Goal: Information Seeking & Learning: Learn about a topic

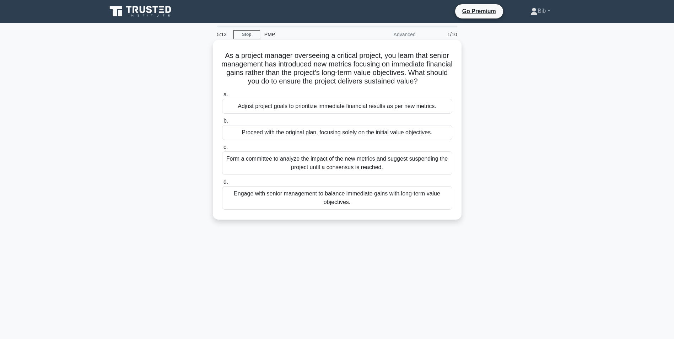
click at [322, 194] on div "Engage with senior management to balance immediate gains with long-term value o…" at bounding box center [337, 197] width 230 height 23
click at [222, 184] on input "d. Engage with senior management to balance immediate gains with long-term valu…" at bounding box center [222, 182] width 0 height 5
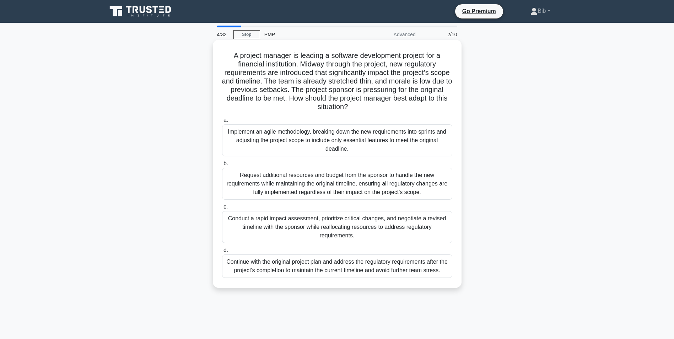
click at [346, 221] on div "Conduct a rapid impact assessment, prioritize critical changes, and negotiate a…" at bounding box center [337, 227] width 230 height 32
click at [222, 209] on input "c. Conduct a rapid impact assessment, prioritize critical changes, and negotiat…" at bounding box center [222, 207] width 0 height 5
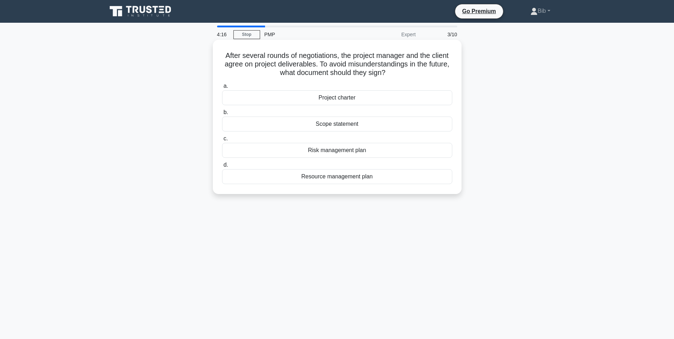
click at [333, 125] on div "Scope statement" at bounding box center [337, 124] width 230 height 15
click at [222, 115] on input "b. Scope statement" at bounding box center [222, 112] width 0 height 5
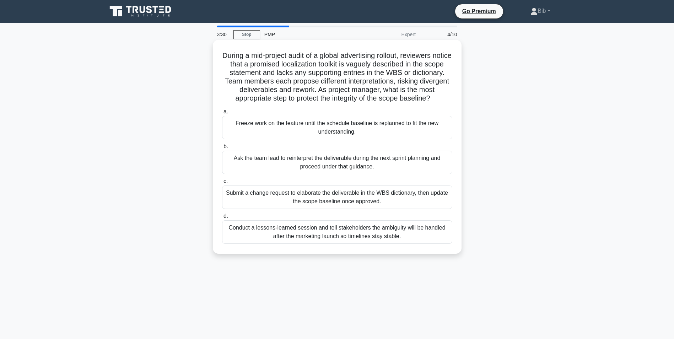
click at [305, 207] on div "Submit a change request to elaborate the deliverable in the WBS dictionary, the…" at bounding box center [337, 197] width 230 height 23
click at [222, 184] on input "c. Submit a change request to elaborate the deliverable in the WBS dictionary, …" at bounding box center [222, 181] width 0 height 5
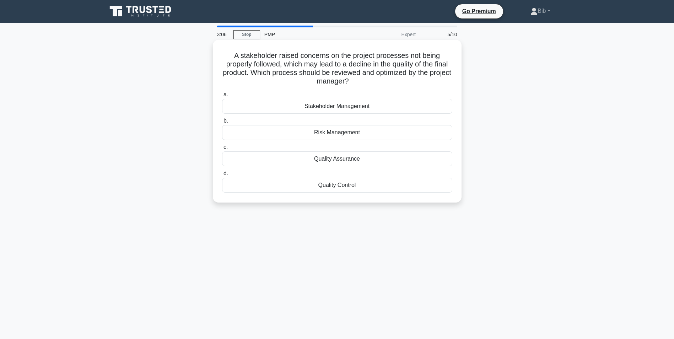
click at [338, 187] on div "Quality Control" at bounding box center [337, 185] width 230 height 15
click at [222, 176] on input "d. Quality Control" at bounding box center [222, 173] width 0 height 5
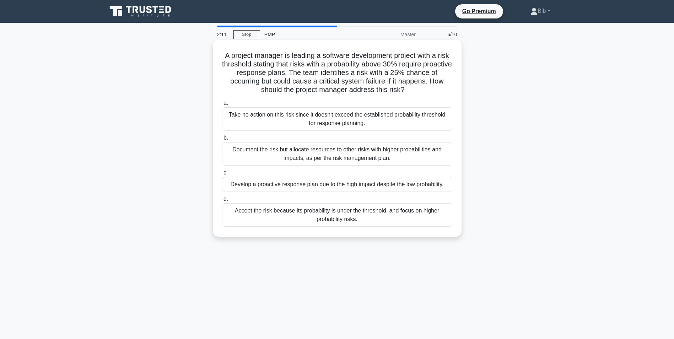
drag, startPoint x: 294, startPoint y: 149, endPoint x: 289, endPoint y: 148, distance: 5.0
click at [289, 148] on div "Document the risk but allocate resources to other risks with higher probabiliti…" at bounding box center [337, 153] width 230 height 23
drag, startPoint x: 289, startPoint y: 148, endPoint x: 317, endPoint y: 149, distance: 28.1
click at [317, 149] on div "Document the risk but allocate resources to other risks with higher probabiliti…" at bounding box center [337, 153] width 230 height 23
click at [222, 140] on input "b. Document the risk but allocate resources to other risks with higher probabil…" at bounding box center [222, 138] width 0 height 5
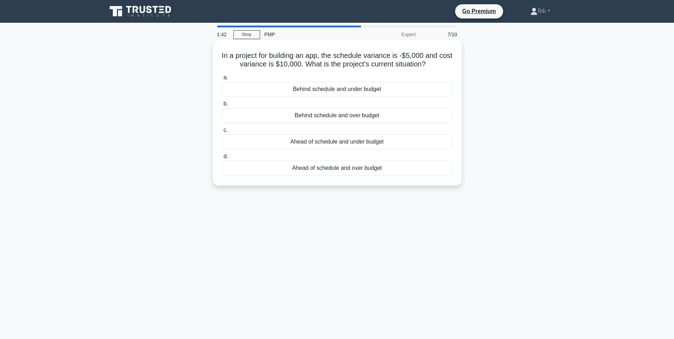
click at [307, 89] on div "Behind schedule and under budget" at bounding box center [337, 89] width 230 height 15
click at [222, 80] on input "a. Behind schedule and under budget" at bounding box center [222, 77] width 0 height 5
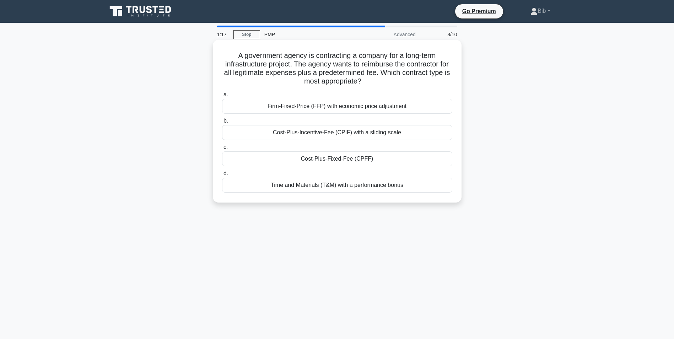
click at [333, 157] on div "Cost-Plus-Fixed-Fee (CPFF)" at bounding box center [337, 158] width 230 height 15
click at [222, 150] on input "c. Cost-Plus-Fixed-Fee (CPFF)" at bounding box center [222, 147] width 0 height 5
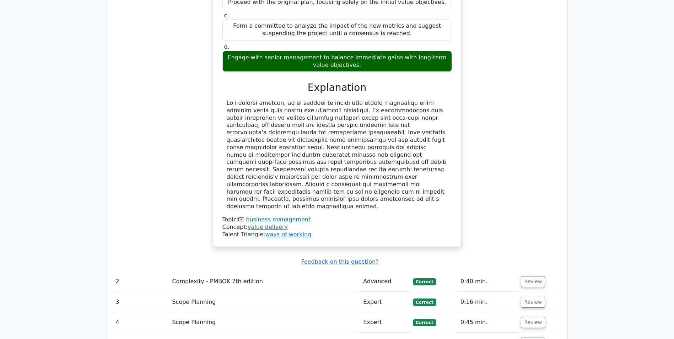
scroll to position [889, 0]
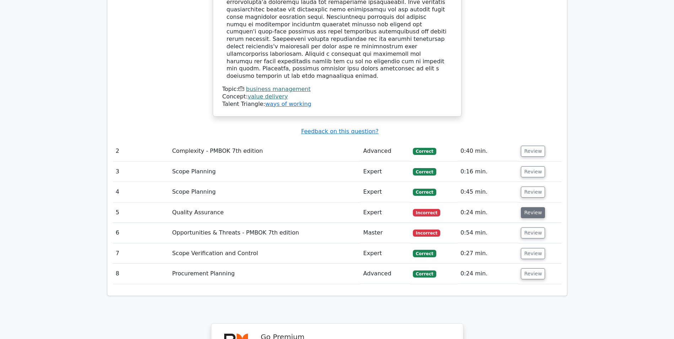
click at [532, 207] on button "Review" at bounding box center [533, 212] width 24 height 11
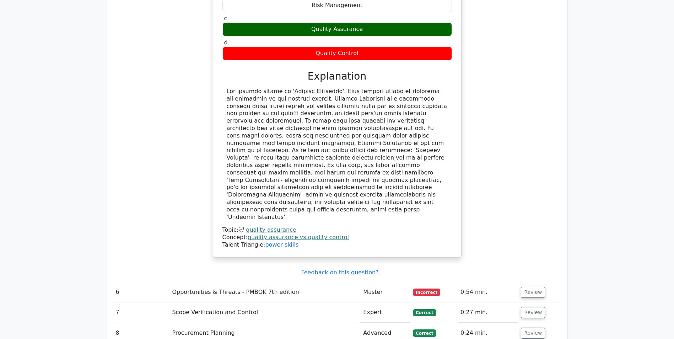
scroll to position [1209, 0]
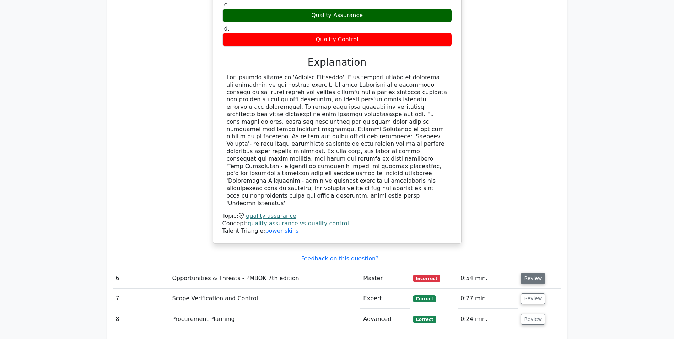
click at [531, 273] on button "Review" at bounding box center [533, 278] width 24 height 11
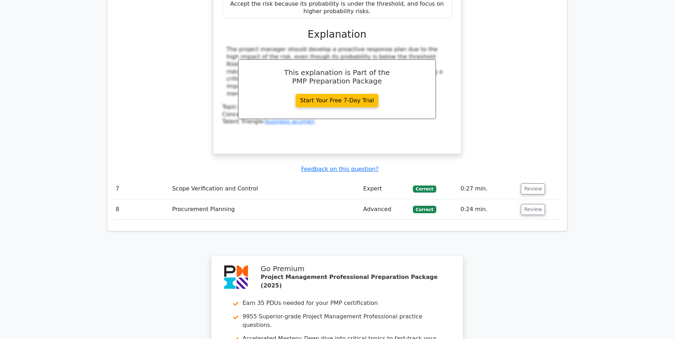
scroll to position [1806, 0]
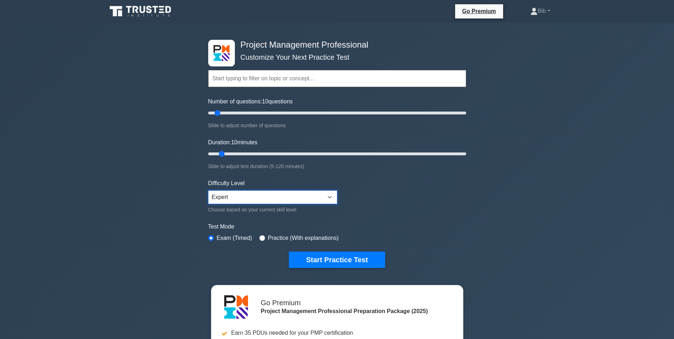
click at [317, 198] on select "Beginner Intermediate Expert" at bounding box center [272, 198] width 129 height 14
click at [366, 193] on form "Topics Scope Management Time Management Cost Management Quality Management Risk…" at bounding box center [337, 158] width 258 height 220
click at [349, 254] on button "Start Practice Test" at bounding box center [337, 260] width 96 height 16
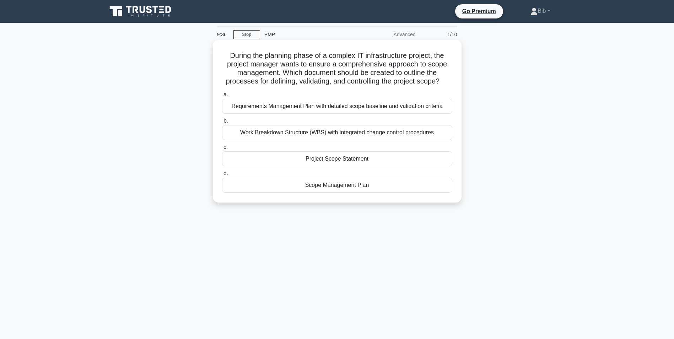
click at [332, 185] on div "Scope Management Plan" at bounding box center [337, 185] width 230 height 15
click at [222, 176] on input "d. Scope Management Plan" at bounding box center [222, 173] width 0 height 5
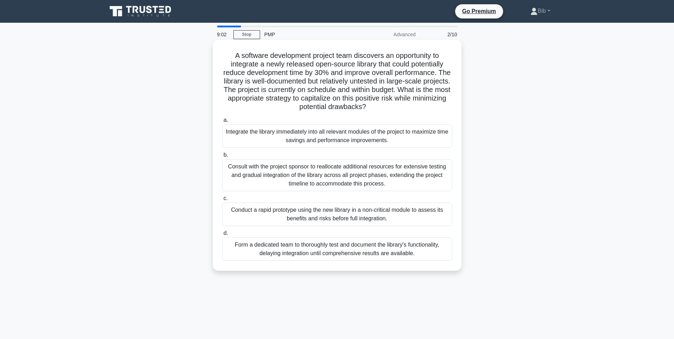
click at [365, 249] on div "Form a dedicated team to thoroughly test and document the library's functionali…" at bounding box center [337, 248] width 230 height 23
click at [222, 236] on input "d. Form a dedicated team to thoroughly test and document the library's function…" at bounding box center [222, 233] width 0 height 5
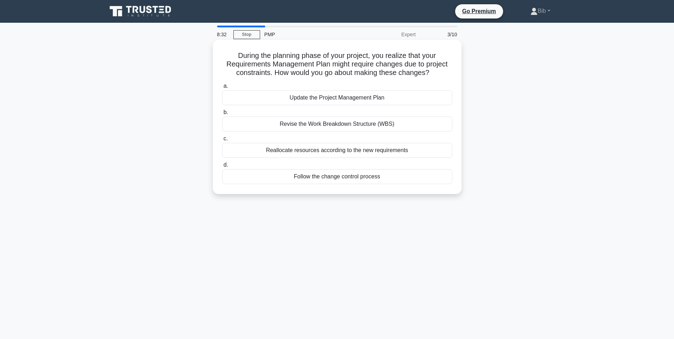
click at [343, 178] on div "Follow the change control process" at bounding box center [337, 176] width 230 height 15
click at [222, 167] on input "d. Follow the change control process" at bounding box center [222, 165] width 0 height 5
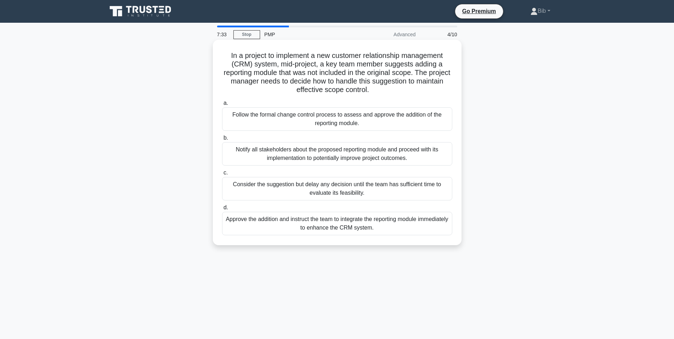
click at [349, 117] on div "Follow the formal change control process to assess and approve the addition of …" at bounding box center [337, 118] width 230 height 23
click at [222, 106] on input "a. Follow the formal change control process to assess and approve the addition …" at bounding box center [222, 103] width 0 height 5
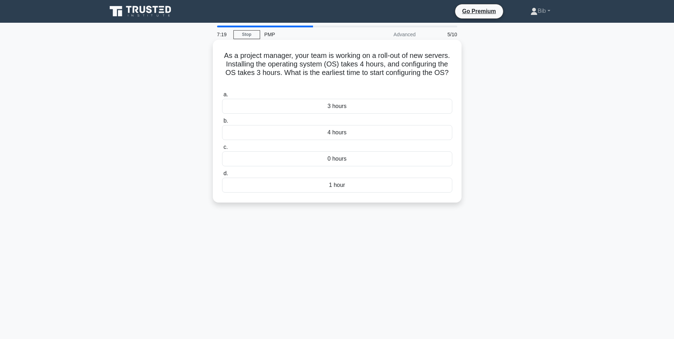
click at [342, 135] on div "4 hours" at bounding box center [337, 132] width 230 height 15
click at [222, 123] on input "b. 4 hours" at bounding box center [222, 121] width 0 height 5
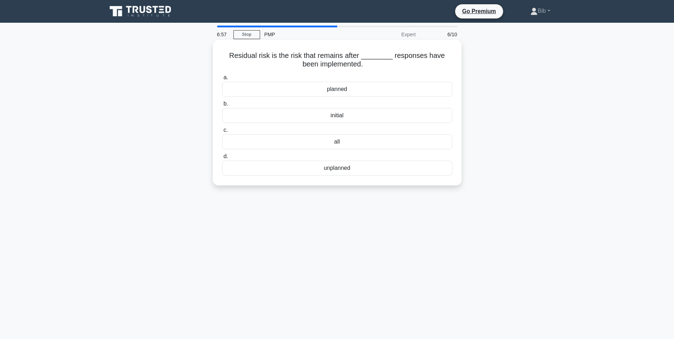
click at [337, 90] on div "planned" at bounding box center [337, 89] width 230 height 15
click at [222, 80] on input "a. planned" at bounding box center [222, 77] width 0 height 5
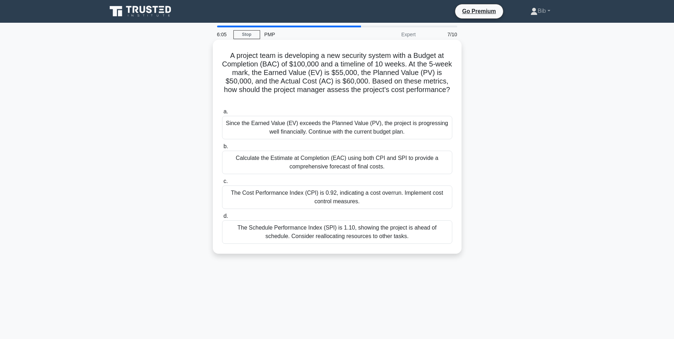
click at [315, 235] on div "The Schedule Performance Index (SPI) is 1.10, showing the project is ahead of s…" at bounding box center [337, 231] width 230 height 23
click at [222, 219] on input "d. The Schedule Performance Index (SPI) is 1.10, showing the project is ahead o…" at bounding box center [222, 216] width 0 height 5
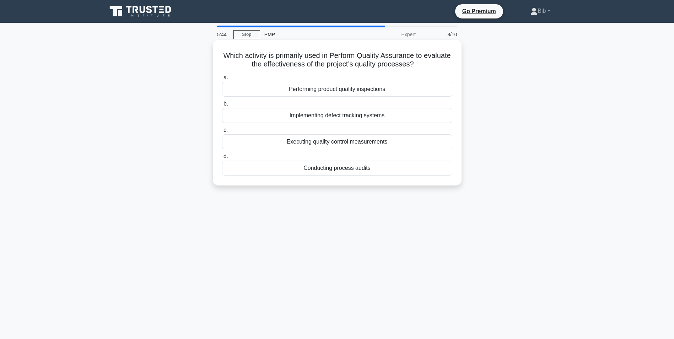
click at [373, 83] on div "Performing product quality inspections" at bounding box center [337, 89] width 230 height 15
click at [222, 80] on input "a. Performing product quality inspections" at bounding box center [222, 77] width 0 height 5
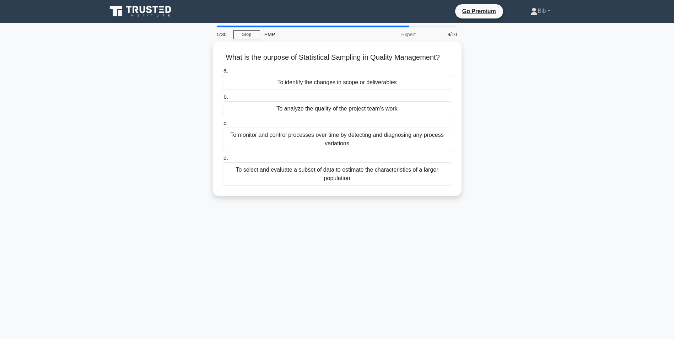
drag, startPoint x: 172, startPoint y: 97, endPoint x: 164, endPoint y: 75, distance: 23.3
click at [164, 75] on div "What is the purpose of Statistical Sampling in Quality Management? .spinner_0XT…" at bounding box center [337, 123] width 469 height 163
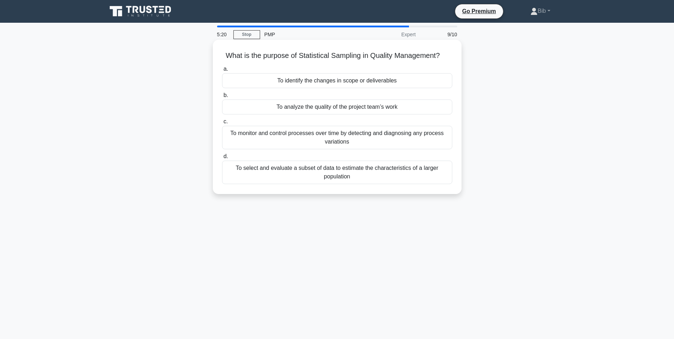
click at [354, 167] on div "To select and evaluate a subset of data to estimate the characteristics of a la…" at bounding box center [337, 172] width 230 height 23
click at [222, 159] on input "d. To select and evaluate a subset of data to estimate the characteristics of a…" at bounding box center [222, 156] width 0 height 5
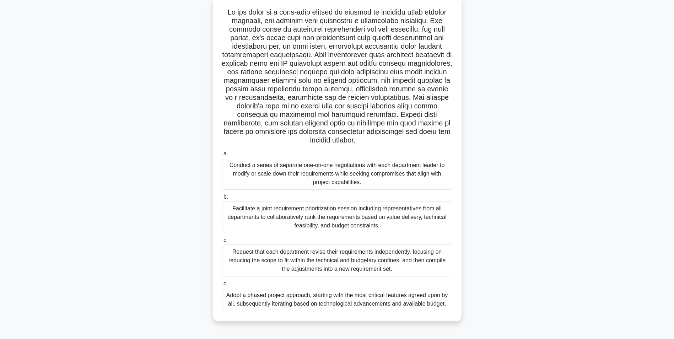
scroll to position [45, 0]
click at [340, 211] on div "Facilitate a joint requirement prioritization session including representatives…" at bounding box center [337, 216] width 230 height 32
click at [222, 198] on input "b. Facilitate a joint requirement prioritization session including representati…" at bounding box center [222, 195] width 0 height 5
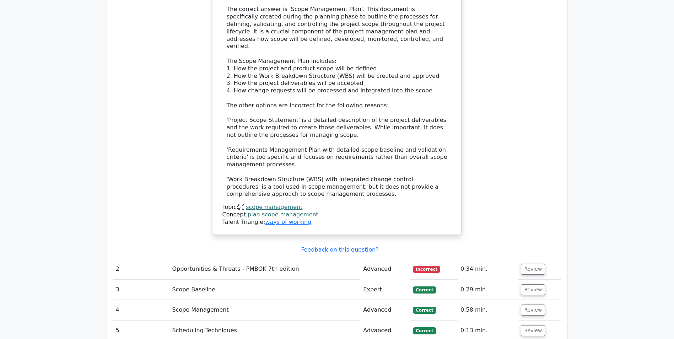
scroll to position [853, 0]
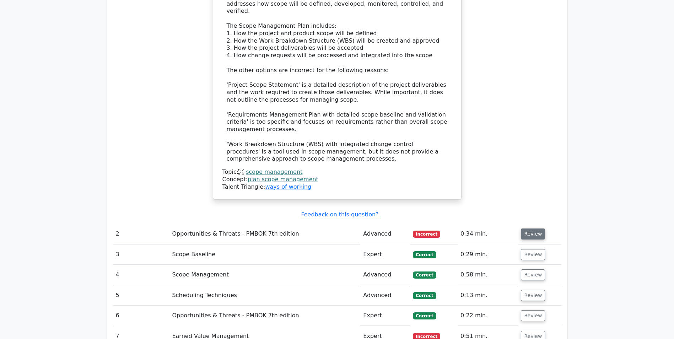
click at [537, 229] on button "Review" at bounding box center [533, 234] width 24 height 11
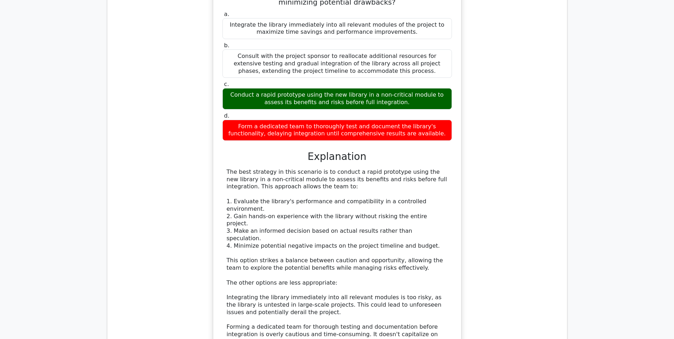
scroll to position [1386, 0]
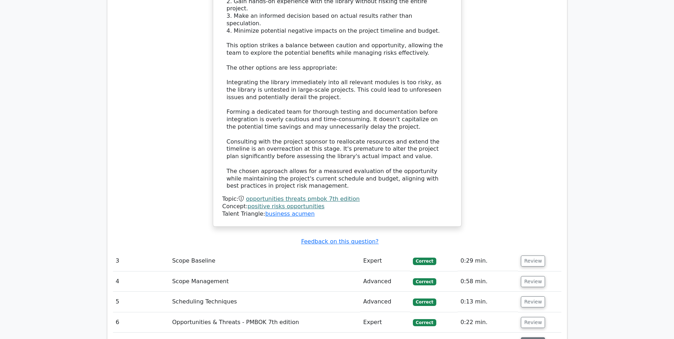
click at [529, 337] on button "Review" at bounding box center [533, 342] width 24 height 11
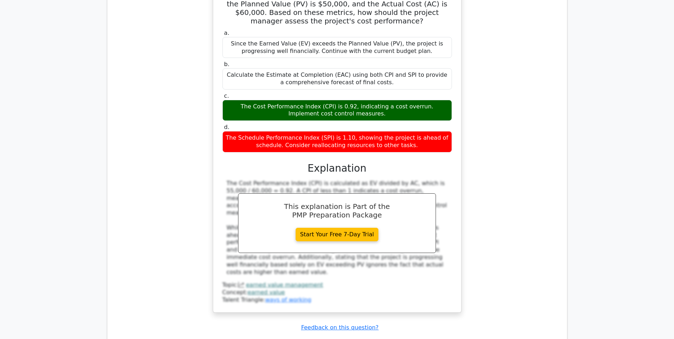
scroll to position [1813, 0]
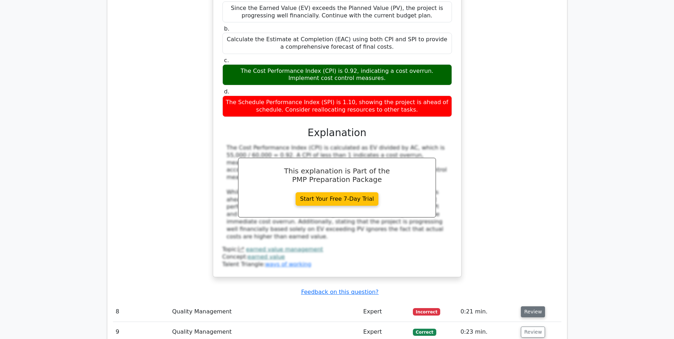
click at [529, 306] on button "Review" at bounding box center [533, 311] width 24 height 11
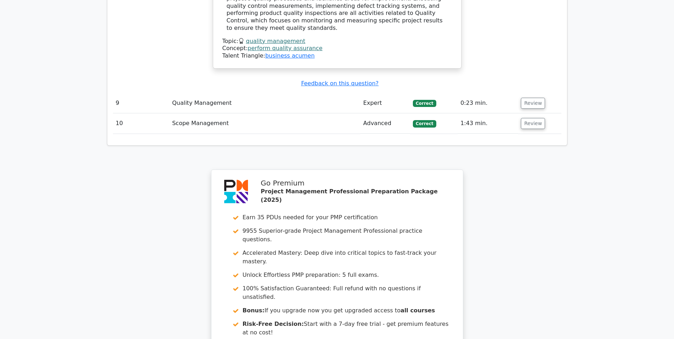
scroll to position [2344, 0]
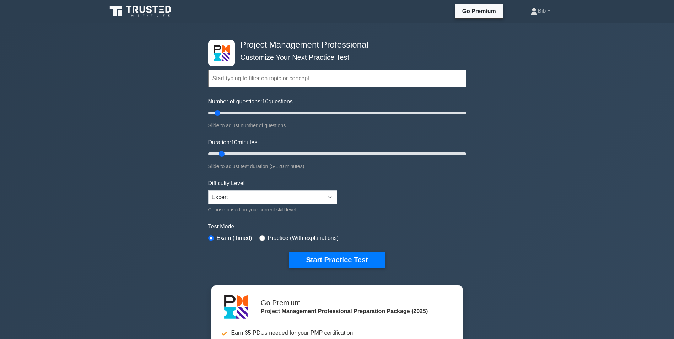
click at [271, 84] on input "text" at bounding box center [337, 78] width 258 height 17
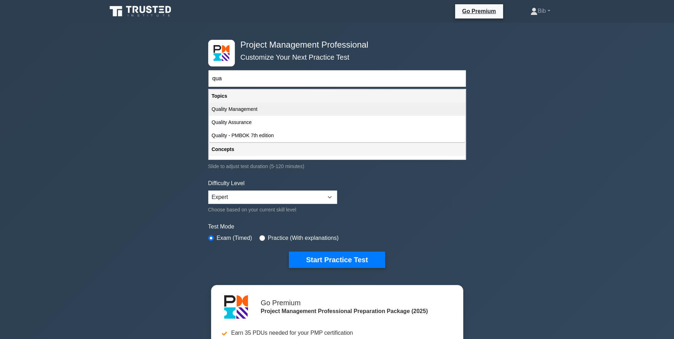
click at [248, 109] on div "Quality Management" at bounding box center [337, 109] width 257 height 13
type input "Quality Management"
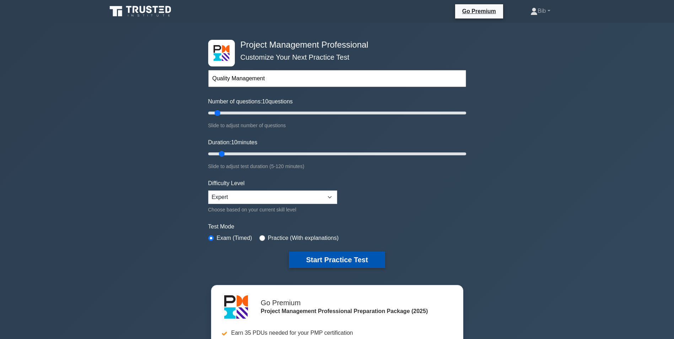
click at [329, 261] on button "Start Practice Test" at bounding box center [337, 260] width 96 height 16
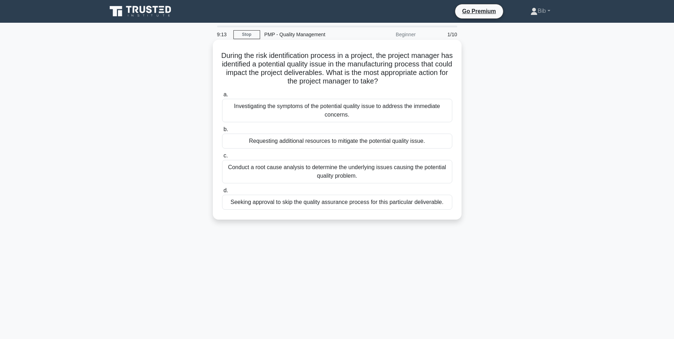
click at [339, 169] on div "Conduct a root cause analysis to determine the underlying issues causing the po…" at bounding box center [337, 171] width 230 height 23
click at [222, 158] on input "c. Conduct a root cause analysis to determine the underlying issues causing the…" at bounding box center [222, 156] width 0 height 5
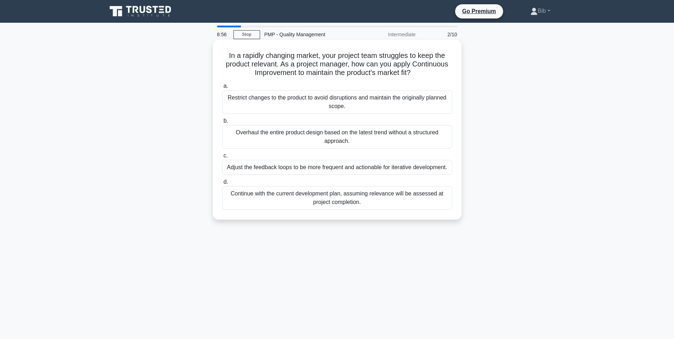
click at [242, 167] on div "Adjust the feedback loops to be more frequent and actionable for iterative deve…" at bounding box center [337, 167] width 230 height 15
click at [222, 158] on input "c. Adjust the feedback loops to be more frequent and actionable for iterative d…" at bounding box center [222, 156] width 0 height 5
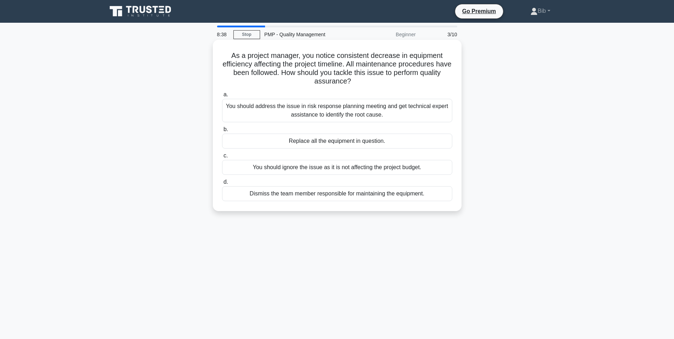
click at [339, 107] on div "You should address the issue in risk response planning meeting and get technica…" at bounding box center [337, 110] width 230 height 23
click at [222, 97] on input "a. You should address the issue in risk response planning meeting and get techn…" at bounding box center [222, 94] width 0 height 5
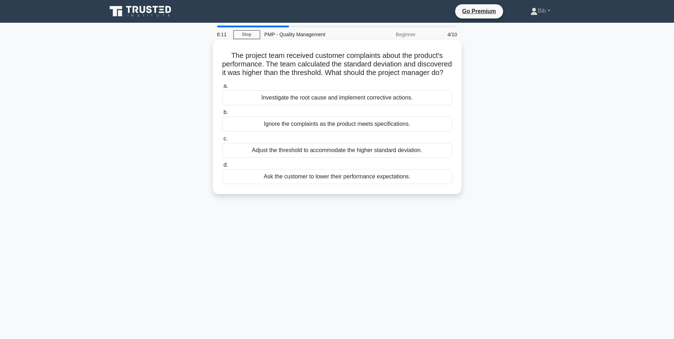
click at [278, 105] on div "Investigate the root cause and implement corrective actions." at bounding box center [337, 97] width 230 height 15
click at [222, 89] on input "a. Investigate the root cause and implement corrective actions." at bounding box center [222, 86] width 0 height 5
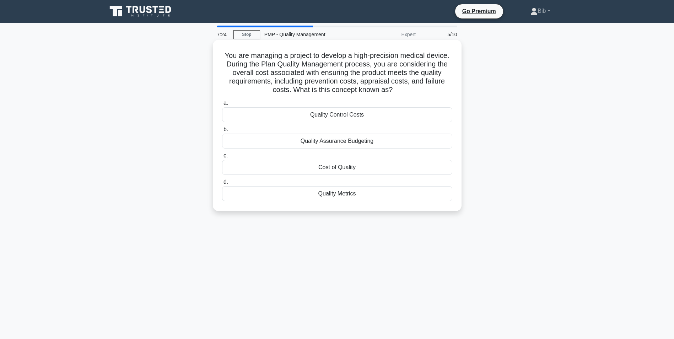
click at [345, 118] on div "Quality Control Costs" at bounding box center [337, 114] width 230 height 15
click at [222, 106] on input "a. Quality Control Costs" at bounding box center [222, 103] width 0 height 5
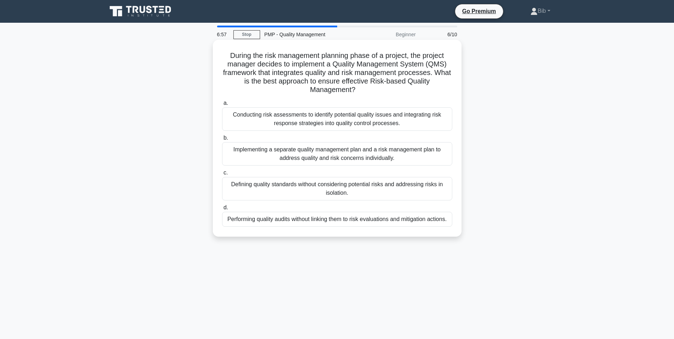
click at [284, 123] on div "Conducting risk assessments to identify potential quality issues and integratin…" at bounding box center [337, 118] width 230 height 23
click at [222, 106] on input "a. Conducting risk assessments to identify potential quality issues and integra…" at bounding box center [222, 103] width 0 height 5
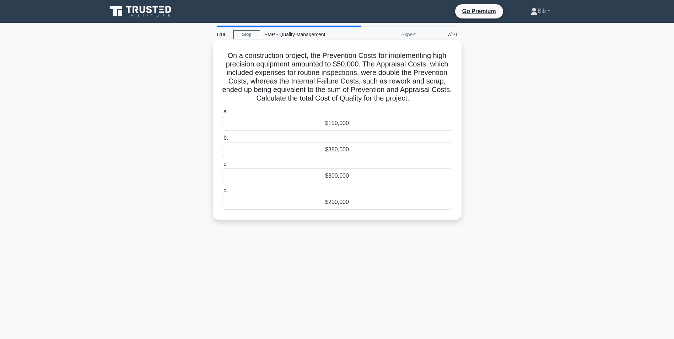
click at [340, 205] on div "$200,000" at bounding box center [337, 202] width 230 height 15
click at [222, 193] on input "d. $200,000" at bounding box center [222, 190] width 0 height 5
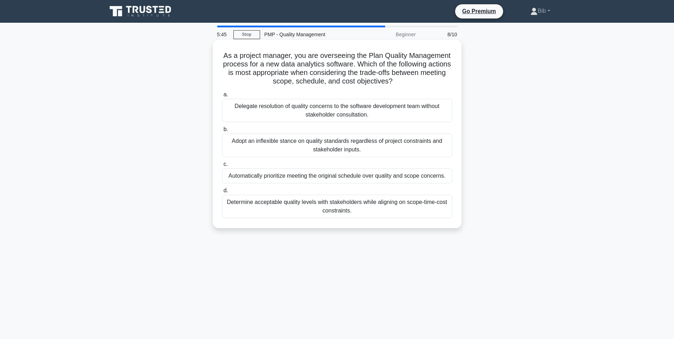
click at [367, 205] on div "Determine acceptable quality levels with stakeholders while aligning on scope-t…" at bounding box center [337, 206] width 230 height 23
click at [222, 193] on input "d. Determine acceptable quality levels with stakeholders while aligning on scop…" at bounding box center [222, 190] width 0 height 5
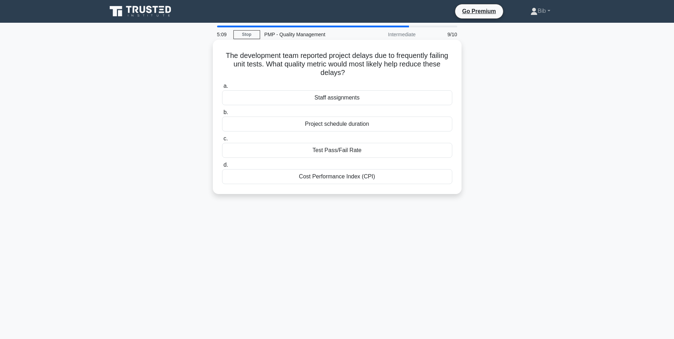
click at [351, 151] on div "Test Pass/Fail Rate" at bounding box center [337, 150] width 230 height 15
click at [222, 141] on input "c. Test Pass/Fail Rate" at bounding box center [222, 139] width 0 height 5
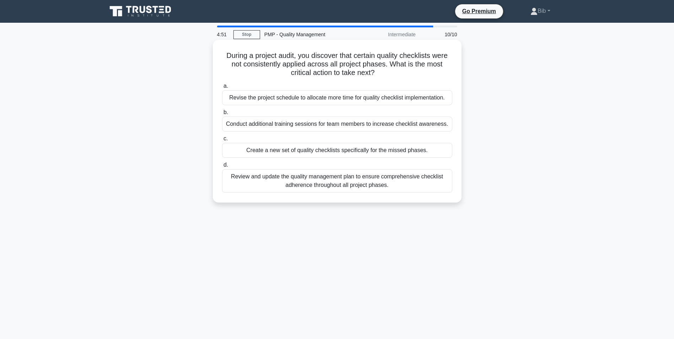
click at [304, 190] on div "Review and update the quality management plan to ensure comprehensive checklist…" at bounding box center [337, 180] width 230 height 23
click at [222, 167] on input "d. Review and update the quality management plan to ensure comprehensive checkl…" at bounding box center [222, 165] width 0 height 5
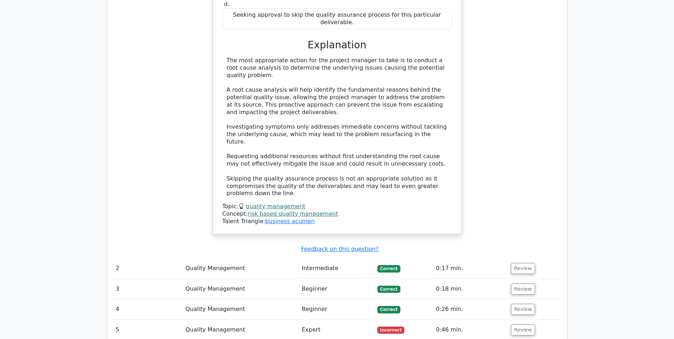
scroll to position [782, 0]
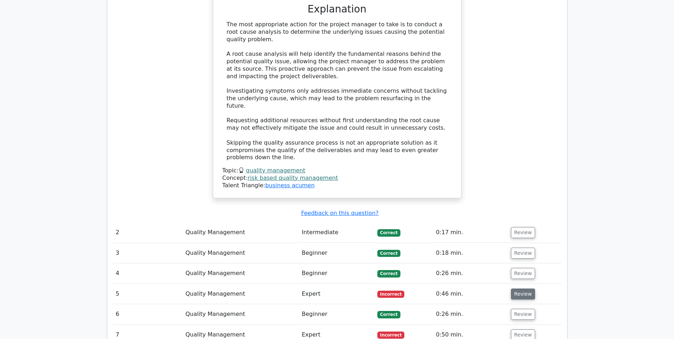
click at [524, 289] on button "Review" at bounding box center [523, 294] width 24 height 11
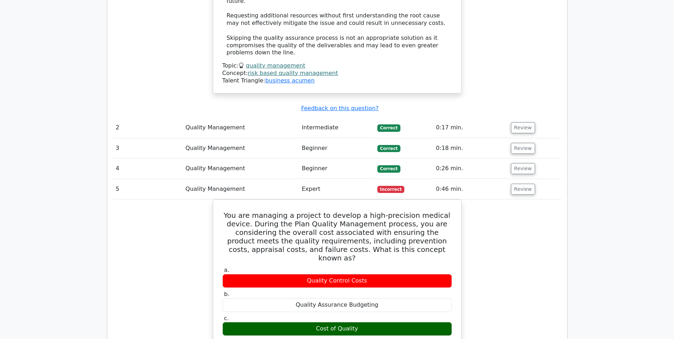
scroll to position [1066, 0]
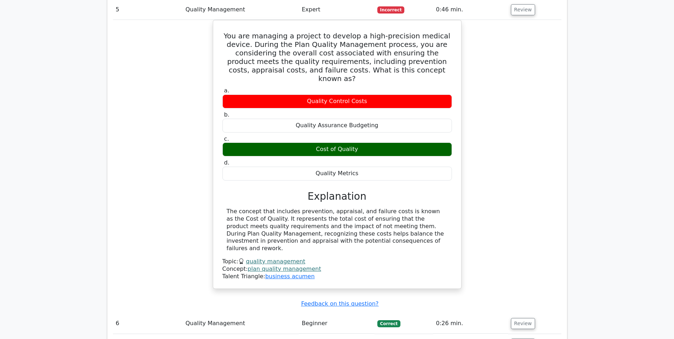
click at [523, 339] on button "Review" at bounding box center [523, 344] width 24 height 11
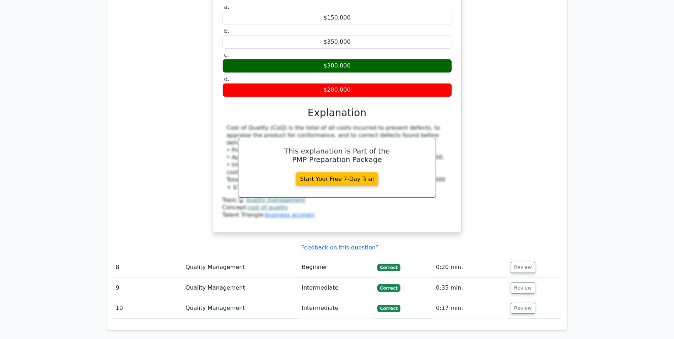
scroll to position [1735, 0]
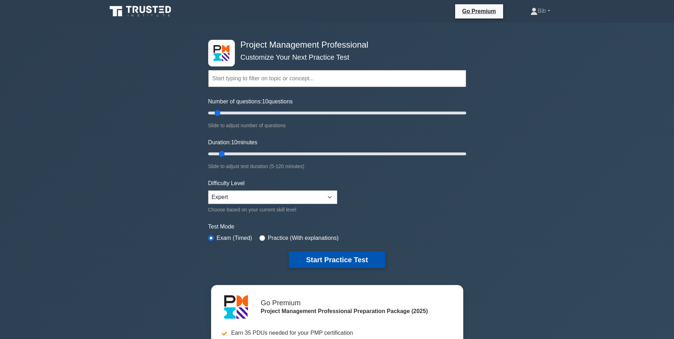
click at [342, 265] on button "Start Practice Test" at bounding box center [337, 260] width 96 height 16
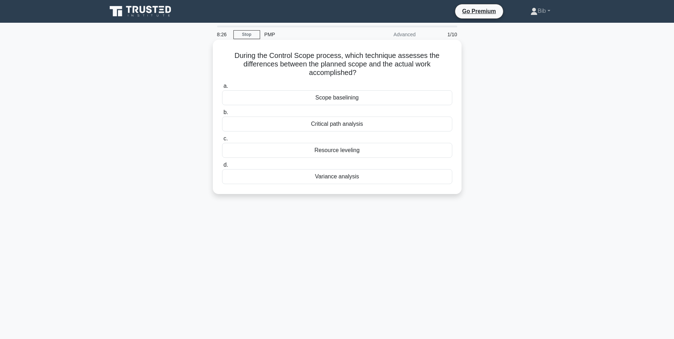
click at [336, 100] on div "Scope baselining" at bounding box center [337, 97] width 230 height 15
click at [222, 89] on input "a. Scope baselining" at bounding box center [222, 86] width 0 height 5
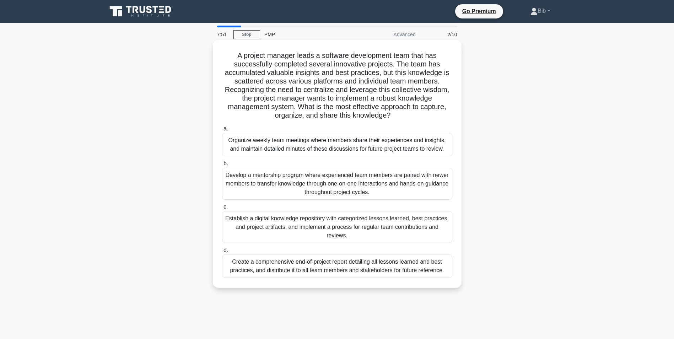
click at [322, 219] on div "Establish a digital knowledge repository with categorized lessons learned, best…" at bounding box center [337, 227] width 230 height 32
click at [222, 209] on input "c. Establish a digital knowledge repository with categorized lessons learned, b…" at bounding box center [222, 207] width 0 height 5
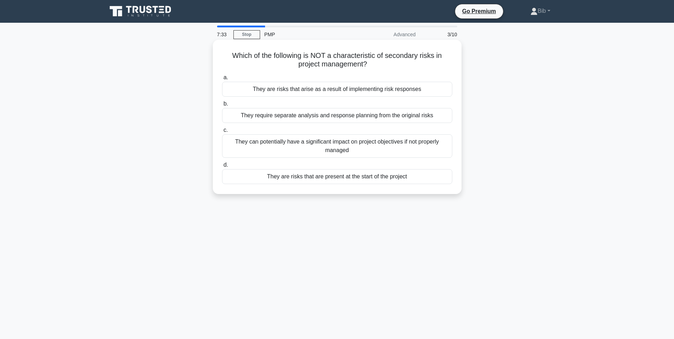
click at [358, 177] on div "They are risks that are present at the start of the project" at bounding box center [337, 176] width 230 height 15
click at [222, 167] on input "d. They are risks that are present at the start of the project" at bounding box center [222, 165] width 0 height 5
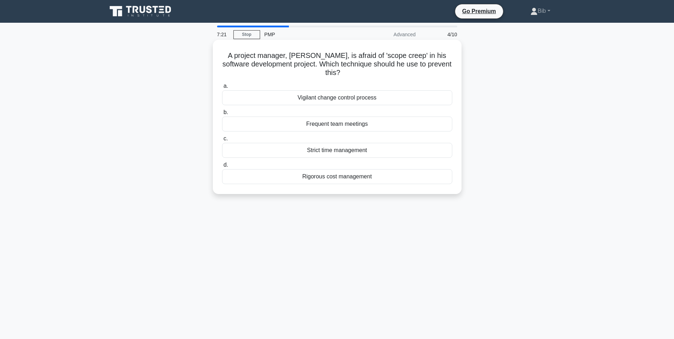
click at [364, 99] on div "Vigilant change control process" at bounding box center [337, 97] width 230 height 15
click at [222, 89] on input "a. Vigilant change control process" at bounding box center [222, 86] width 0 height 5
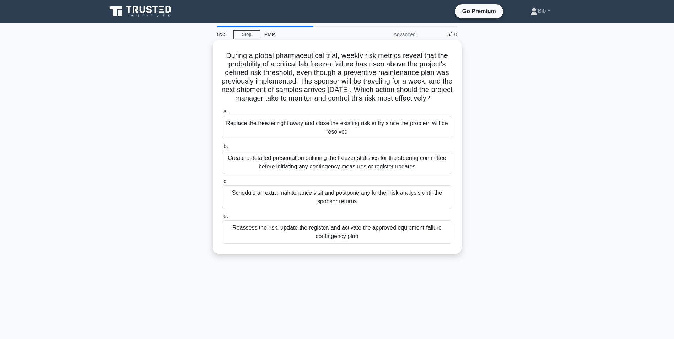
click at [273, 234] on div "Reassess the risk, update the register, and activate the approved equipment-fai…" at bounding box center [337, 231] width 230 height 23
click at [222, 219] on input "d. Reassess the risk, update the register, and activate the approved equipment-…" at bounding box center [222, 216] width 0 height 5
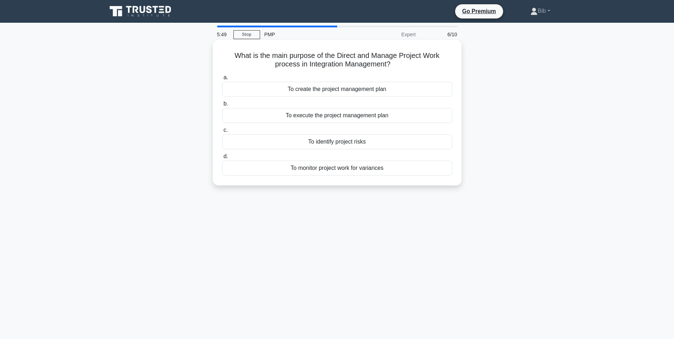
click at [382, 118] on div "To execute the project management plan" at bounding box center [337, 115] width 230 height 15
click at [222, 106] on input "b. To execute the project management plan" at bounding box center [222, 104] width 0 height 5
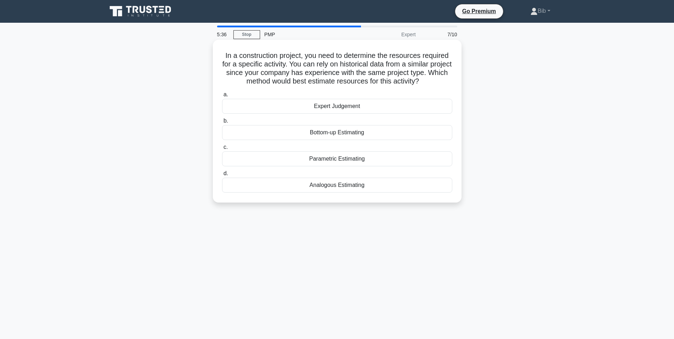
click at [325, 188] on div "Analogous Estimating" at bounding box center [337, 185] width 230 height 15
click at [222, 176] on input "d. Analogous Estimating" at bounding box center [222, 173] width 0 height 5
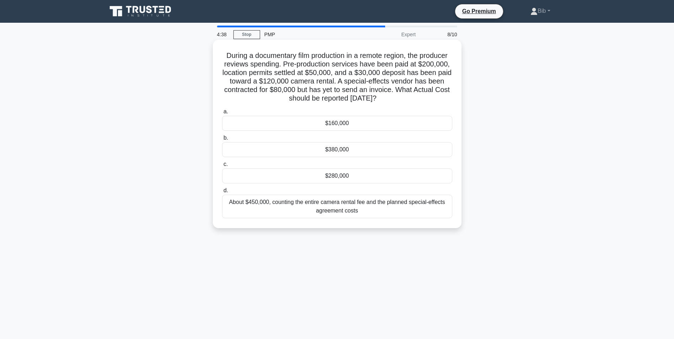
click at [346, 181] on div "$280,000" at bounding box center [337, 175] width 230 height 15
click at [222, 167] on input "c. $280,000" at bounding box center [222, 164] width 0 height 5
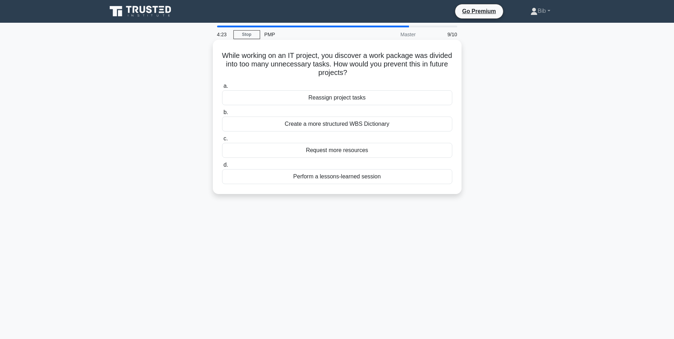
click at [319, 125] on div "Create a more structured WBS Dictionary" at bounding box center [337, 124] width 230 height 15
click at [222, 115] on input "b. Create a more structured WBS Dictionary" at bounding box center [222, 112] width 0 height 5
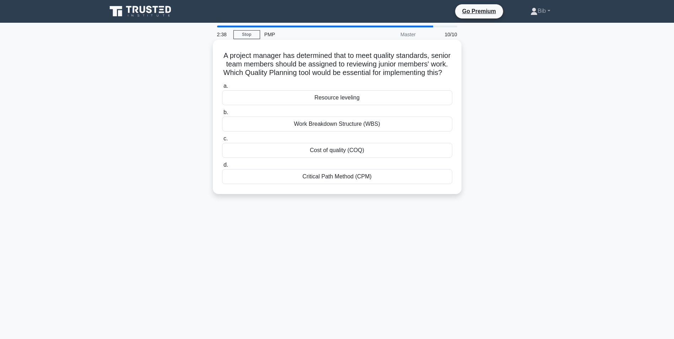
click at [341, 158] on div "Cost of quality (COQ)" at bounding box center [337, 150] width 230 height 15
click at [222, 141] on input "c. Cost of quality (COQ)" at bounding box center [222, 139] width 0 height 5
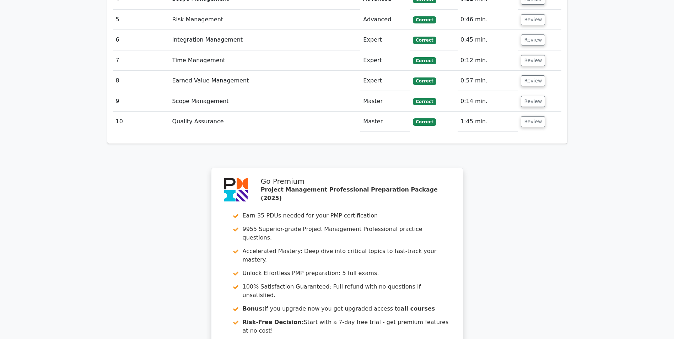
scroll to position [1124, 0]
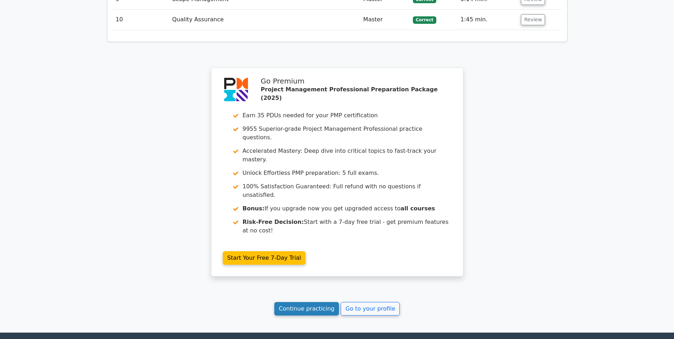
click at [309, 302] on link "Continue practicing" at bounding box center [306, 309] width 65 height 14
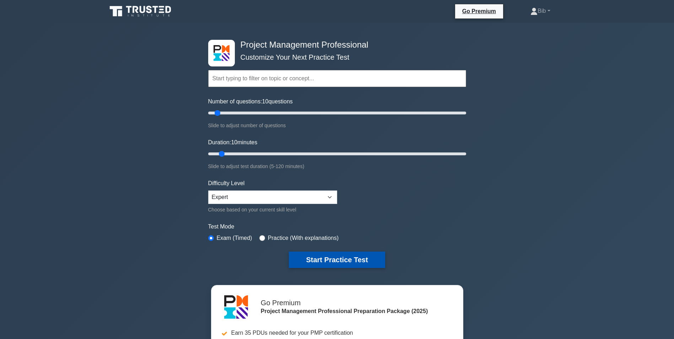
click at [322, 262] on button "Start Practice Test" at bounding box center [337, 260] width 96 height 16
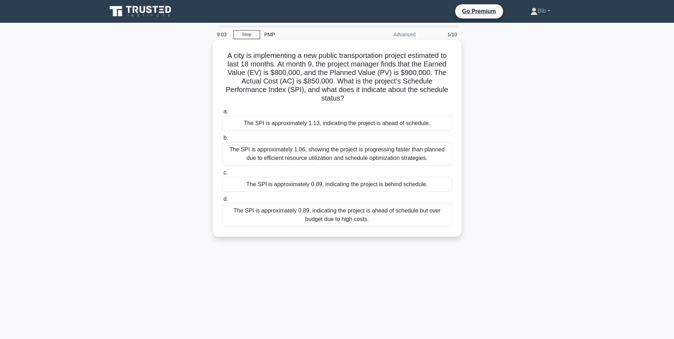
click at [339, 185] on div "The SPI is approximately 0.89, indicating the project is behind schedule." at bounding box center [337, 184] width 230 height 15
click at [222, 175] on input "c. The SPI is approximately 0.89, indicating the project is behind schedule." at bounding box center [222, 173] width 0 height 5
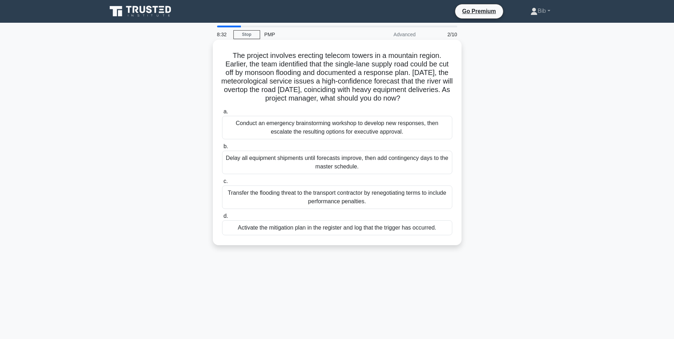
click at [354, 231] on div "Activate the mitigation plan in the register and log that the trigger has occur…" at bounding box center [337, 227] width 230 height 15
click at [222, 219] on input "d. Activate the mitigation plan in the register and log that the trigger has oc…" at bounding box center [222, 216] width 0 height 5
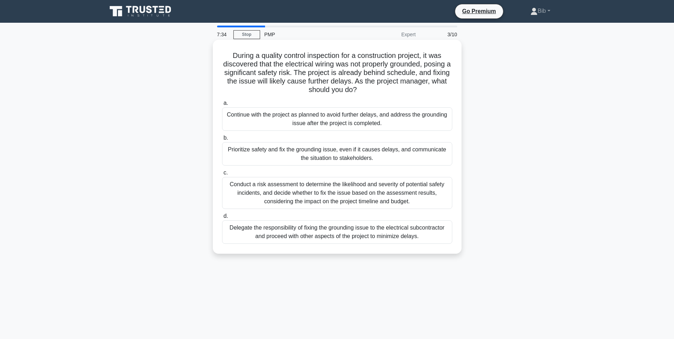
click at [323, 155] on div "Prioritize safety and fix the grounding issue, even if it causes delays, and co…" at bounding box center [337, 153] width 230 height 23
click at [222, 140] on input "b. Prioritize safety and fix the grounding issue, even if it causes delays, and…" at bounding box center [222, 138] width 0 height 5
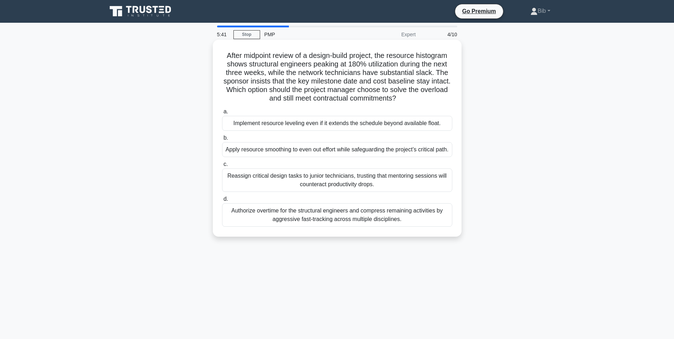
click at [344, 157] on div "Apply resource smoothing to even out effort while safeguarding the project’s cr…" at bounding box center [337, 149] width 230 height 15
click at [222, 140] on input "b. Apply resource smoothing to even out effort while safeguarding the project’s…" at bounding box center [222, 138] width 0 height 5
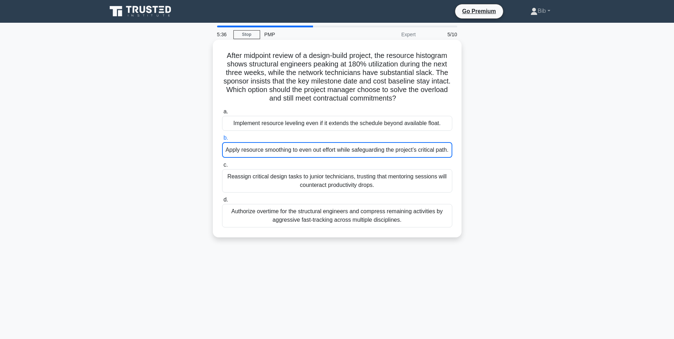
click at [274, 158] on div "Apply resource smoothing to even out effort while safeguarding the project’s cr…" at bounding box center [337, 150] width 230 height 16
click at [222, 140] on input "b. Apply resource smoothing to even out effort while safeguarding the project’s…" at bounding box center [222, 138] width 0 height 5
click at [365, 146] on div "Apply resource smoothing to even out effort while safeguarding the project’s cr…" at bounding box center [337, 150] width 230 height 16
click at [222, 140] on input "b. Apply resource smoothing to even out effort while safeguarding the project’s…" at bounding box center [222, 138] width 0 height 5
click at [368, 150] on div "Apply resource smoothing to even out effort while safeguarding the project’s cr…" at bounding box center [337, 150] width 230 height 16
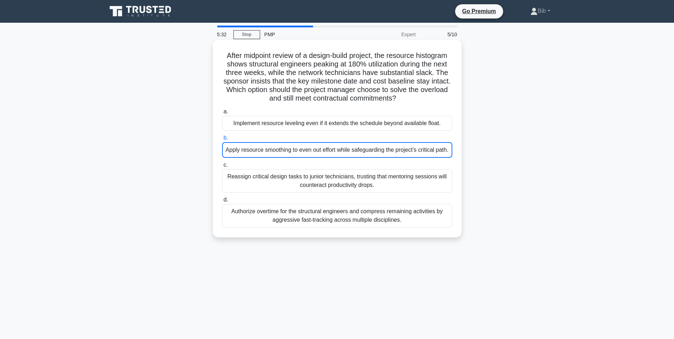
click at [222, 140] on input "b. Apply resource smoothing to even out effort while safeguarding the project’s…" at bounding box center [222, 138] width 0 height 5
click at [368, 150] on div "Apply resource smoothing to even out effort while safeguarding the project’s cr…" at bounding box center [337, 150] width 230 height 16
click at [222, 140] on input "b. Apply resource smoothing to even out effort while safeguarding the project’s…" at bounding box center [222, 138] width 0 height 5
drag, startPoint x: 368, startPoint y: 150, endPoint x: 420, endPoint y: 159, distance: 53.1
click at [420, 158] on div "Apply resource smoothing to even out effort while safeguarding the project’s cr…" at bounding box center [337, 150] width 230 height 16
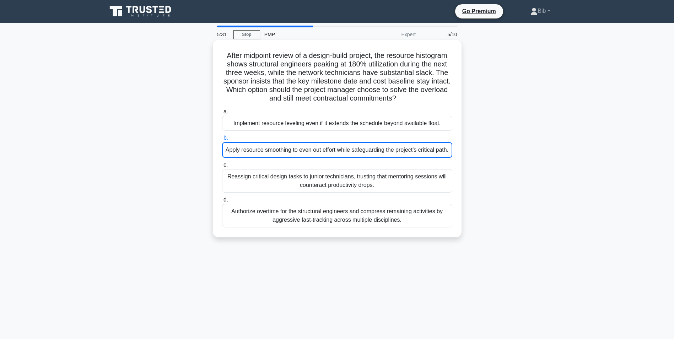
click at [222, 140] on input "b. Apply resource smoothing to even out effort while safeguarding the project’s…" at bounding box center [222, 138] width 0 height 5
click at [426, 186] on div "Reassign critical design tasks to junior technicians, trusting that mentoring s…" at bounding box center [337, 180] width 230 height 23
click at [222, 167] on input "c. Reassign critical design tasks to junior technicians, trusting that mentorin…" at bounding box center [222, 165] width 0 height 5
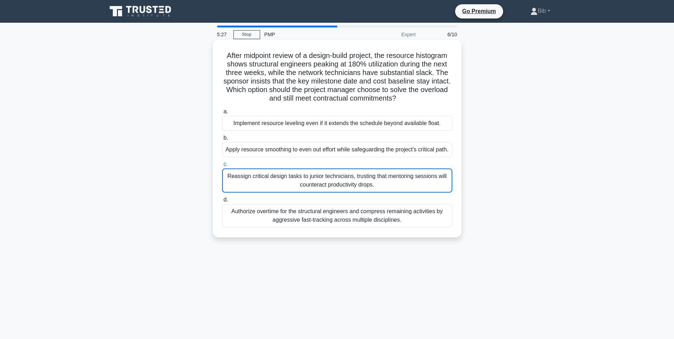
click at [362, 151] on div "Apply resource smoothing to even out effort while safeguarding the project’s cr…" at bounding box center [337, 149] width 230 height 15
click at [222, 140] on input "b. Apply resource smoothing to even out effort while safeguarding the project’s…" at bounding box center [222, 138] width 0 height 5
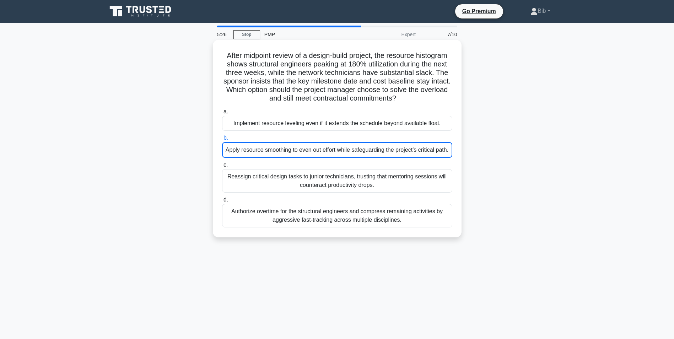
click at [362, 151] on div "Apply resource smoothing to even out effort while safeguarding the project’s cr…" at bounding box center [337, 150] width 230 height 16
click at [222, 140] on input "b. Apply resource smoothing to even out effort while safeguarding the project’s…" at bounding box center [222, 138] width 0 height 5
click at [360, 189] on div "Reassign critical design tasks to junior technicians, trusting that mentoring s…" at bounding box center [337, 180] width 230 height 23
click at [222, 167] on input "c. Reassign critical design tasks to junior technicians, trusting that mentorin…" at bounding box center [222, 165] width 0 height 5
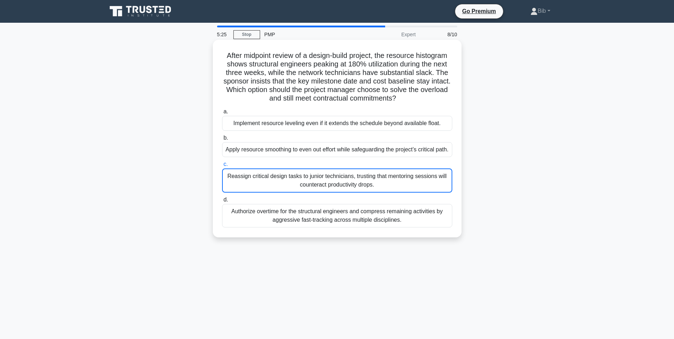
click at [362, 157] on div "Apply resource smoothing to even out effort while safeguarding the project’s cr…" at bounding box center [337, 149] width 230 height 15
click at [222, 140] on input "b. Apply resource smoothing to even out effort while safeguarding the project’s…" at bounding box center [222, 138] width 0 height 5
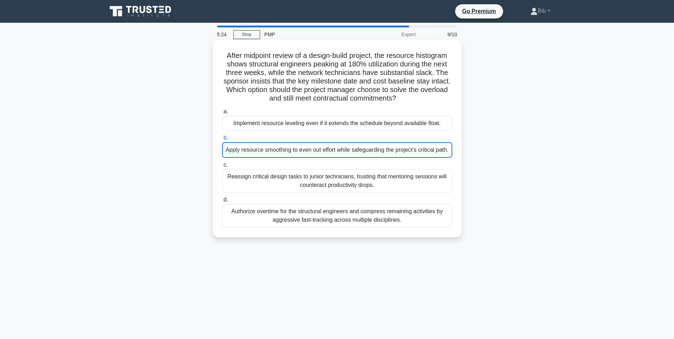
click at [359, 155] on div "Apply resource smoothing to even out effort while safeguarding the project’s cr…" at bounding box center [337, 150] width 230 height 16
click at [222, 140] on input "b. Apply resource smoothing to even out effort while safeguarding the project’s…" at bounding box center [222, 138] width 0 height 5
click at [363, 193] on div "Reassign critical design tasks to junior technicians, trusting that mentoring s…" at bounding box center [337, 180] width 230 height 23
click at [222, 167] on input "c. Reassign critical design tasks to junior technicians, trusting that mentorin…" at bounding box center [222, 165] width 0 height 5
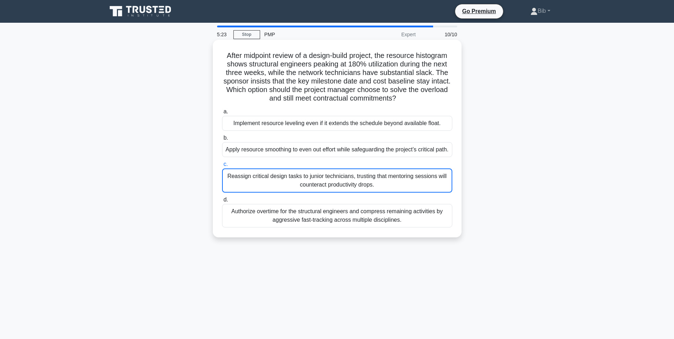
click at [362, 157] on div "Apply resource smoothing to even out effort while safeguarding the project’s cr…" at bounding box center [337, 149] width 230 height 15
click at [222, 140] on input "b. Apply resource smoothing to even out effort while safeguarding the project’s…" at bounding box center [222, 138] width 0 height 5
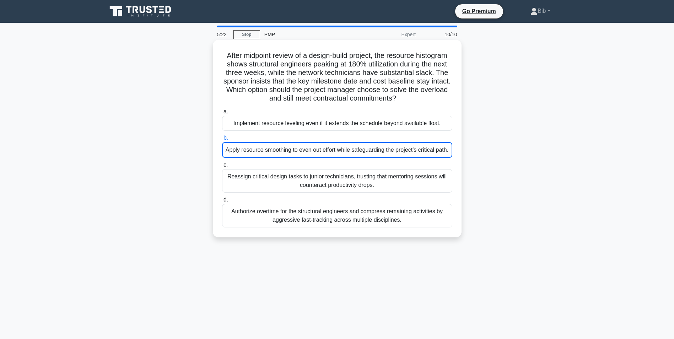
click at [370, 193] on div "Reassign critical design tasks to junior technicians, trusting that mentoring s…" at bounding box center [337, 180] width 230 height 23
click at [222, 167] on input "c. Reassign critical design tasks to junior technicians, trusting that mentorin…" at bounding box center [222, 165] width 0 height 5
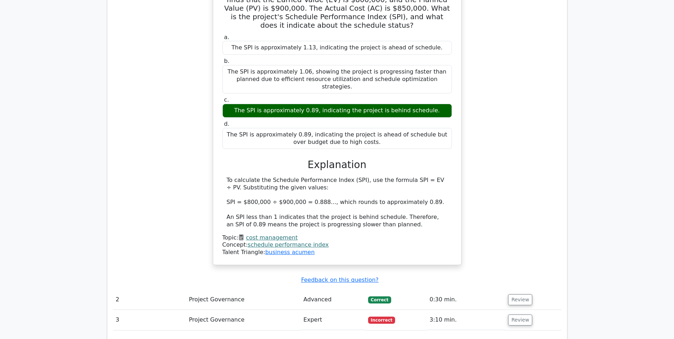
scroll to position [675, 0]
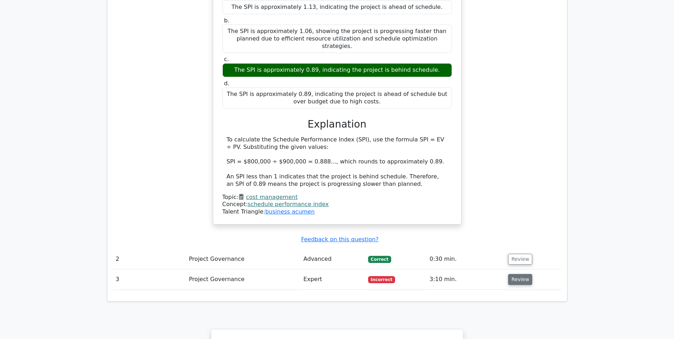
click at [519, 274] on button "Review" at bounding box center [520, 279] width 24 height 11
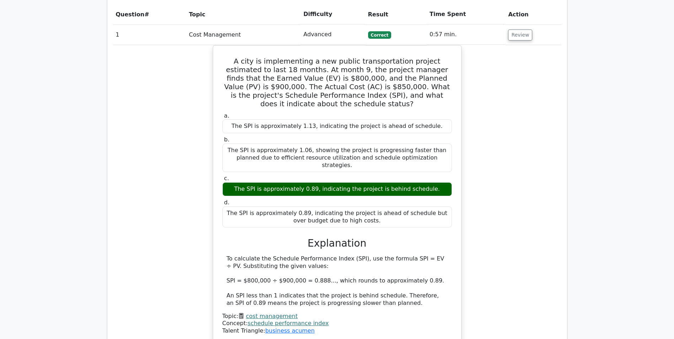
scroll to position [632, 0]
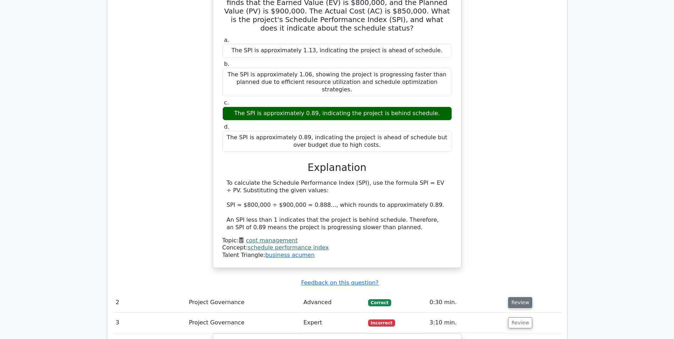
click at [517, 297] on button "Review" at bounding box center [520, 302] width 24 height 11
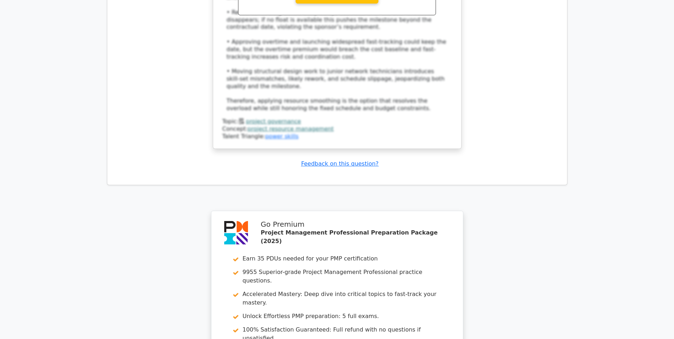
scroll to position [1768, 0]
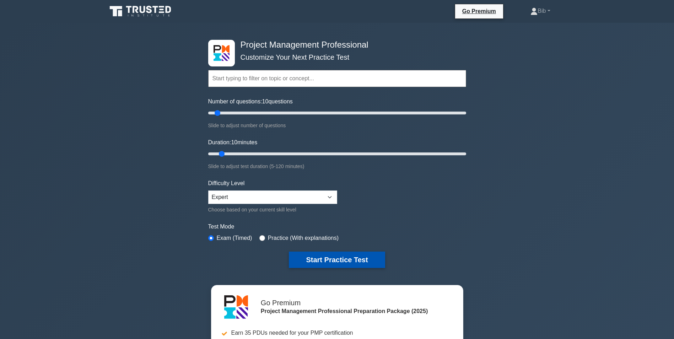
click at [365, 260] on button "Start Practice Test" at bounding box center [337, 260] width 96 height 16
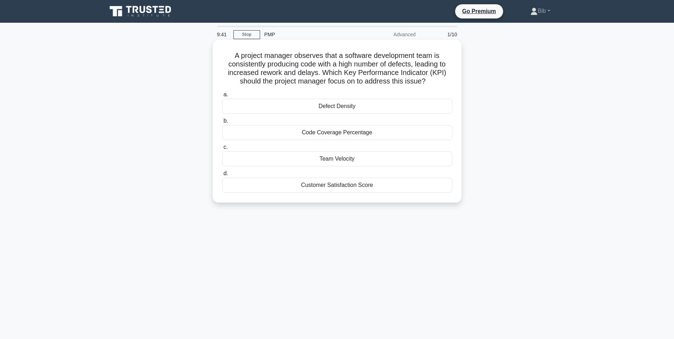
click at [340, 109] on div "Defect Density" at bounding box center [337, 106] width 230 height 15
click at [222, 97] on input "a. Defect Density" at bounding box center [222, 94] width 0 height 5
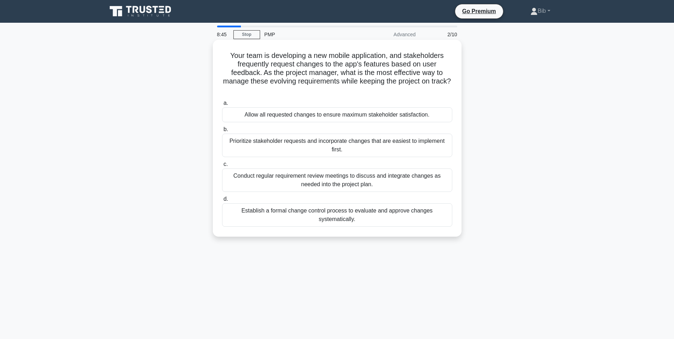
click at [340, 213] on div "Establish a formal change control process to evaluate and approve changes syste…" at bounding box center [337, 214] width 230 height 23
click at [222, 202] on input "d. Establish a formal change control process to evaluate and approve changes sy…" at bounding box center [222, 199] width 0 height 5
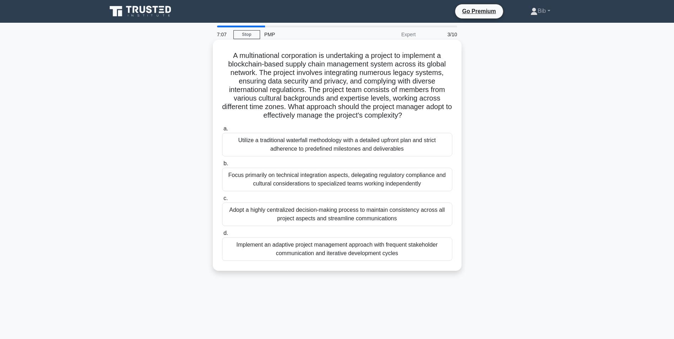
click at [367, 139] on div "Utilize a traditional waterfall methodology with a detailed upfront plan and st…" at bounding box center [337, 144] width 230 height 23
click at [222, 131] on input "a. Utilize a traditional waterfall methodology with a detailed upfront plan and…" at bounding box center [222, 129] width 0 height 5
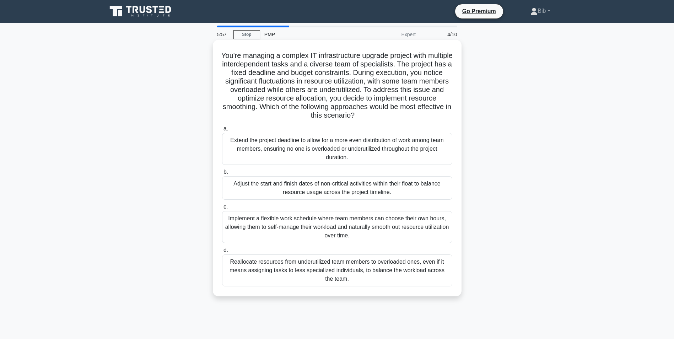
click at [346, 191] on div "Adjust the start and finish dates of non-critical activities within their float…" at bounding box center [337, 187] width 230 height 23
click at [222, 175] on input "b. Adjust the start and finish dates of non-critical activities within their fl…" at bounding box center [222, 172] width 0 height 5
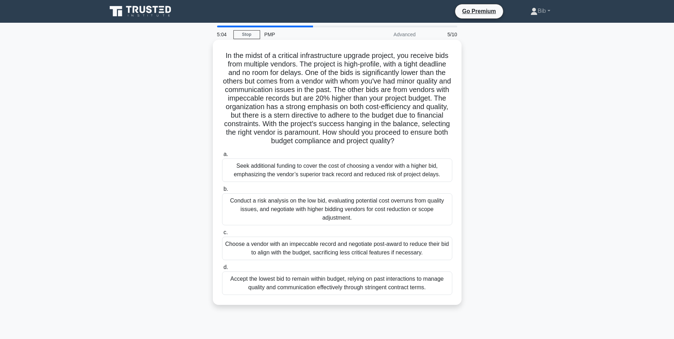
click at [325, 205] on div "Conduct a risk analysis on the low bid, evaluating potential cost overruns from…" at bounding box center [337, 209] width 230 height 32
click at [222, 192] on input "b. Conduct a risk analysis on the low bid, evaluating potential cost overruns f…" at bounding box center [222, 189] width 0 height 5
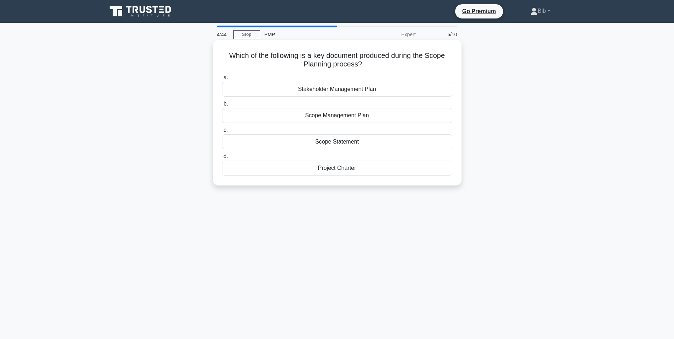
click at [326, 116] on div "Scope Management Plan" at bounding box center [337, 115] width 230 height 15
click at [222, 106] on input "b. Scope Management Plan" at bounding box center [222, 104] width 0 height 5
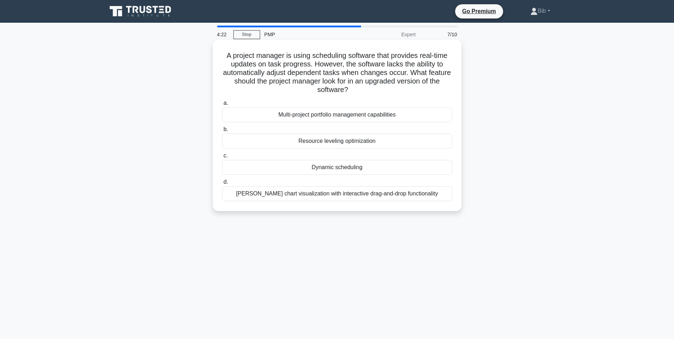
click at [339, 167] on div "Dynamic scheduling" at bounding box center [337, 167] width 230 height 15
click at [222, 158] on input "c. Dynamic scheduling" at bounding box center [222, 156] width 0 height 5
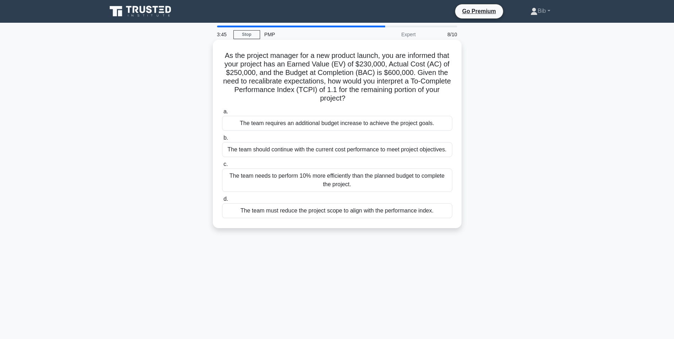
click at [340, 186] on div "The team needs to perform 10% more efficiently than the planned budget to compl…" at bounding box center [337, 179] width 230 height 23
click at [222, 167] on input "c. The team needs to perform 10% more efficiently than the planned budget to co…" at bounding box center [222, 164] width 0 height 5
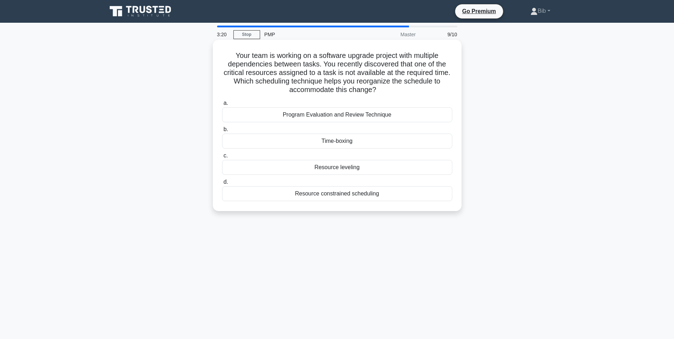
click at [357, 197] on div "Resource constrained scheduling" at bounding box center [337, 193] width 230 height 15
click at [222, 184] on input "d. Resource constrained scheduling" at bounding box center [222, 182] width 0 height 5
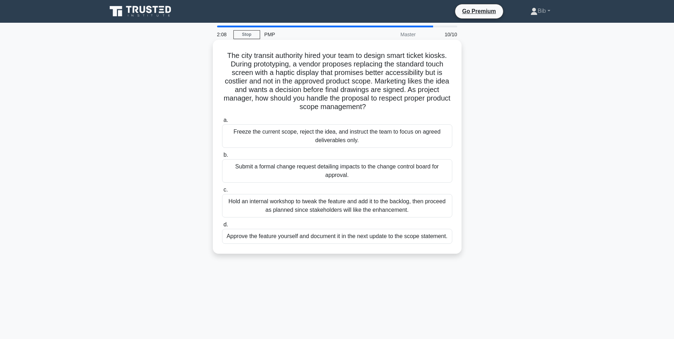
click at [342, 168] on div "Submit a formal change request detailing impacts to the change control board fo…" at bounding box center [337, 170] width 230 height 23
drag, startPoint x: 342, startPoint y: 168, endPoint x: 318, endPoint y: 172, distance: 24.8
click at [318, 172] on div "Submit a formal change request detailing impacts to the change control board fo…" at bounding box center [337, 170] width 230 height 23
click at [222, 157] on input "b. Submit a formal change request detailing impacts to the change control board…" at bounding box center [222, 155] width 0 height 5
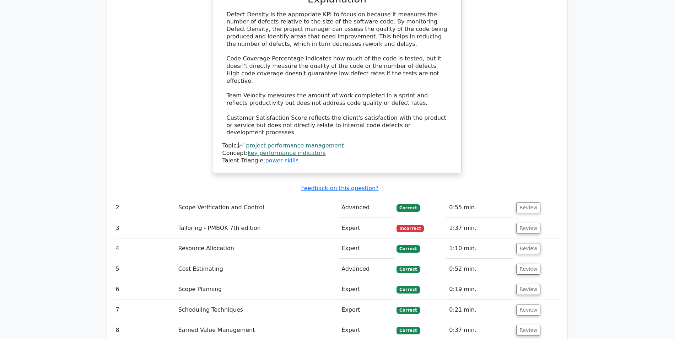
scroll to position [889, 0]
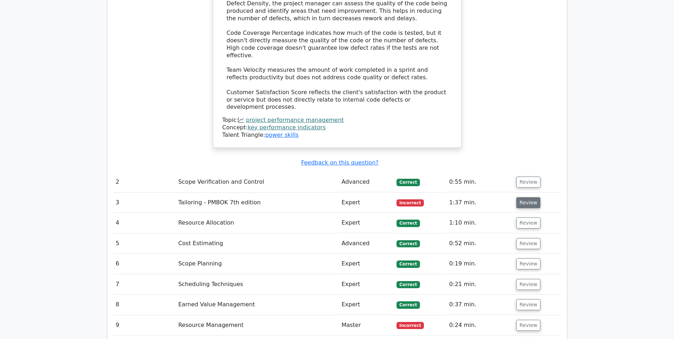
click at [519, 197] on button "Review" at bounding box center [529, 202] width 24 height 11
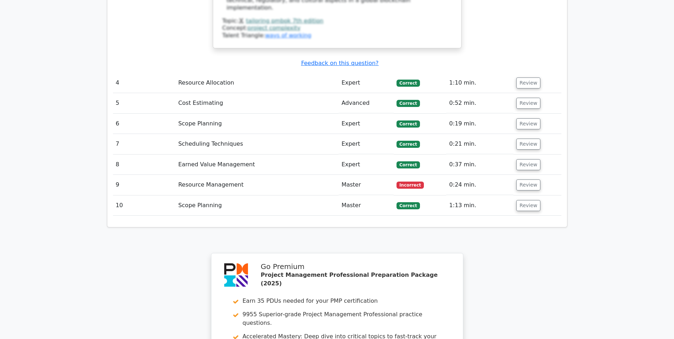
scroll to position [1635, 0]
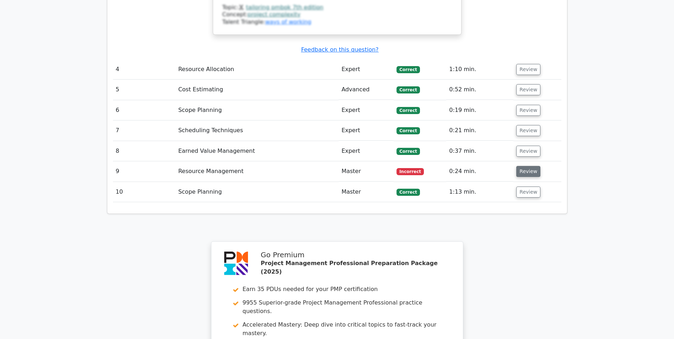
click at [526, 166] on button "Review" at bounding box center [529, 171] width 24 height 11
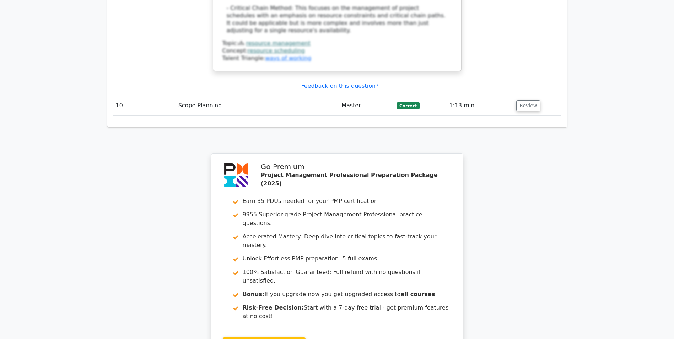
scroll to position [2240, 0]
